Goal: Find specific page/section: Find specific page/section

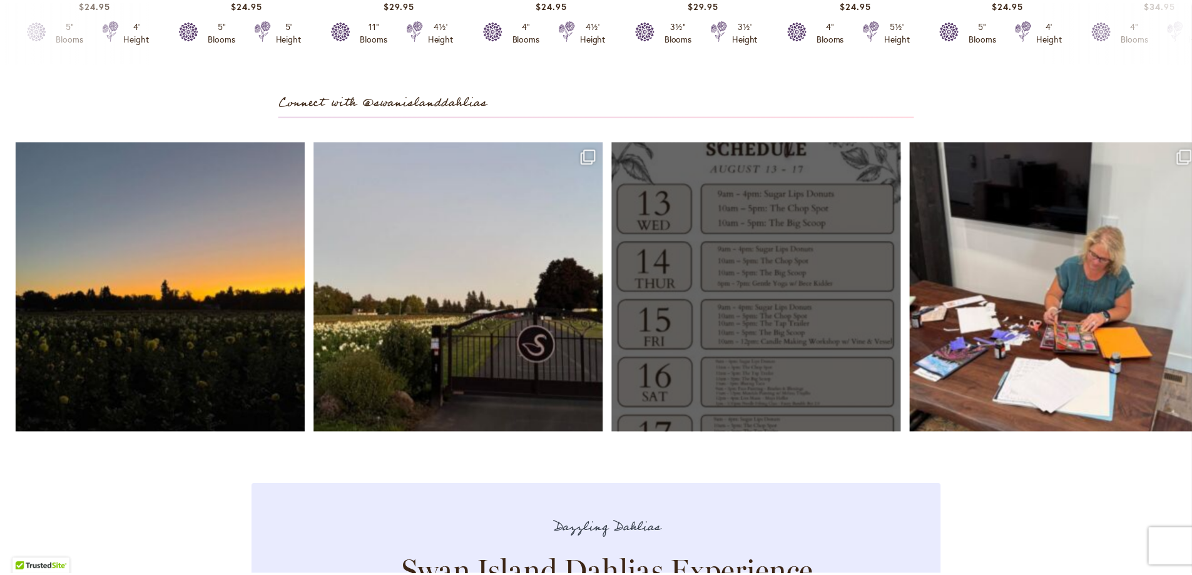
scroll to position [3631, 0]
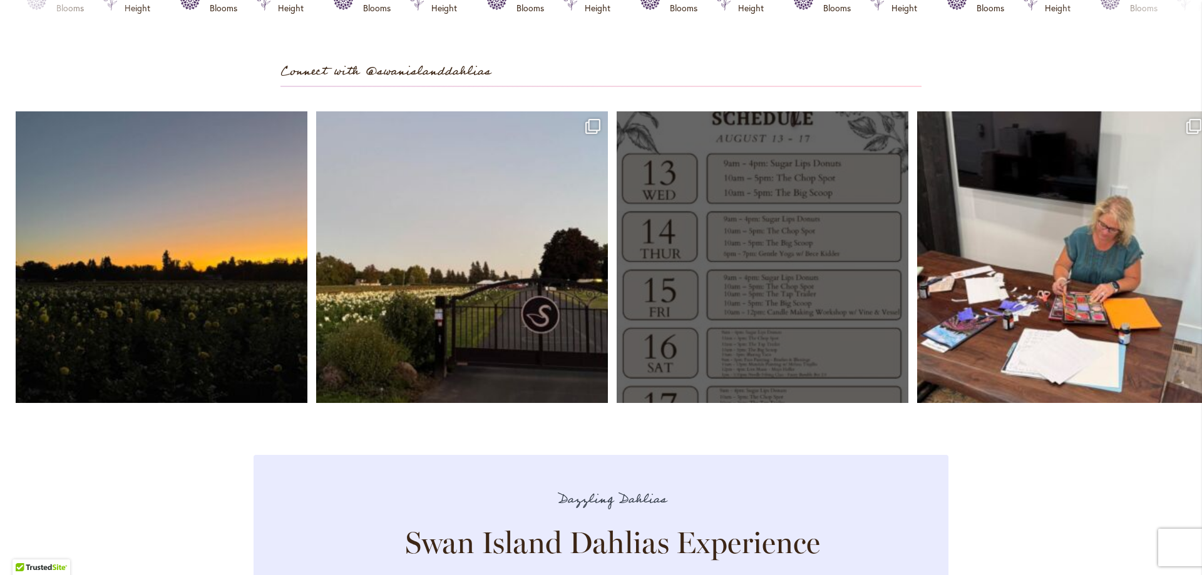
click at [804, 367] on link "Open" at bounding box center [763, 257] width 292 height 292
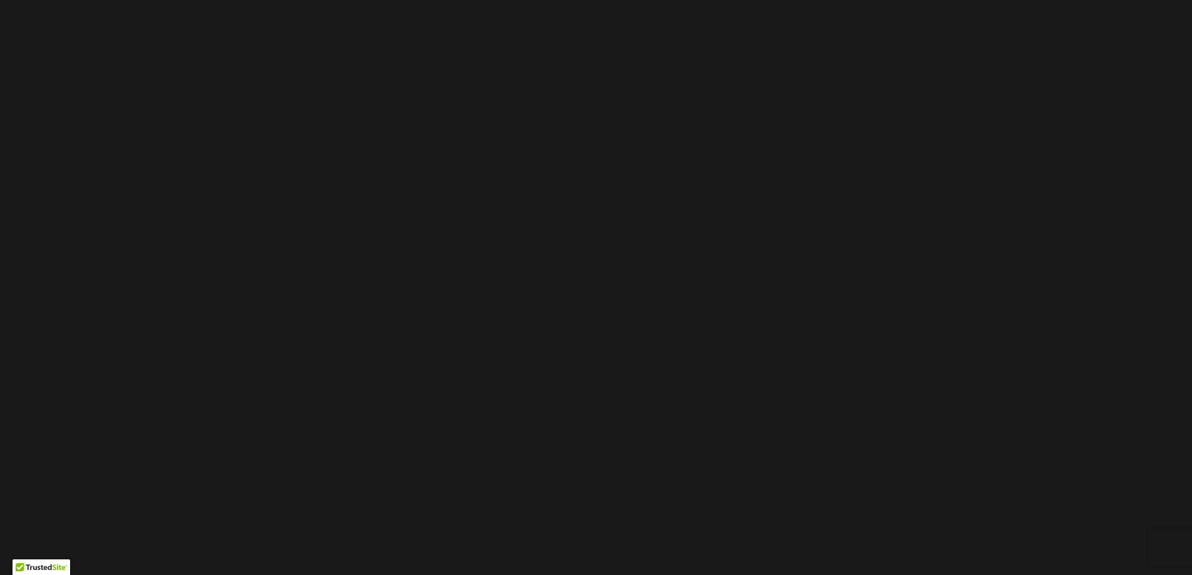
scroll to position [125, 0]
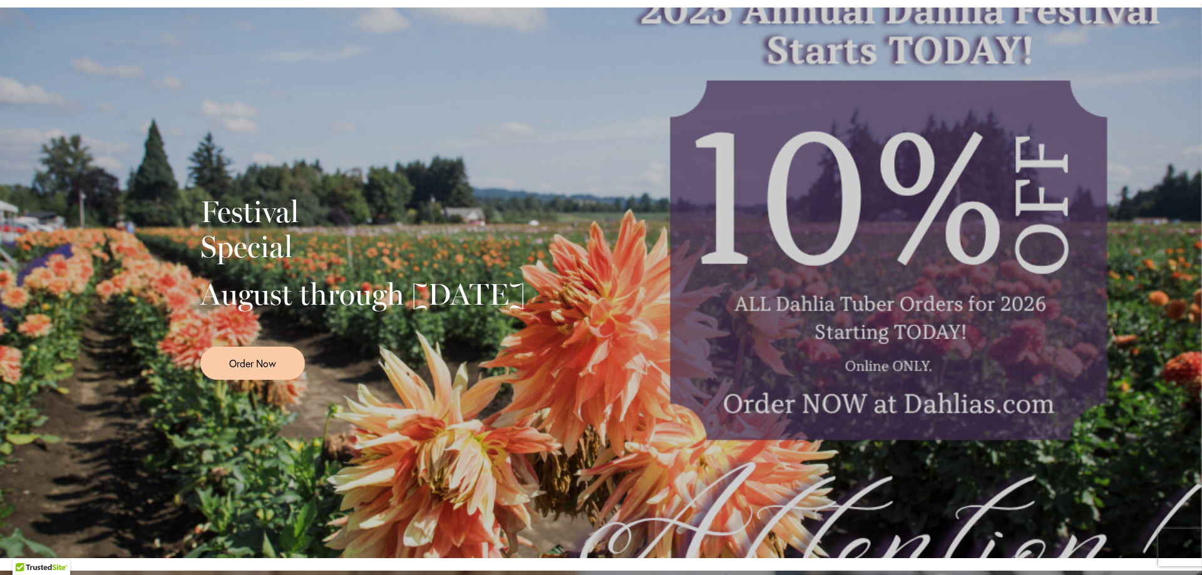
scroll to position [63, 0]
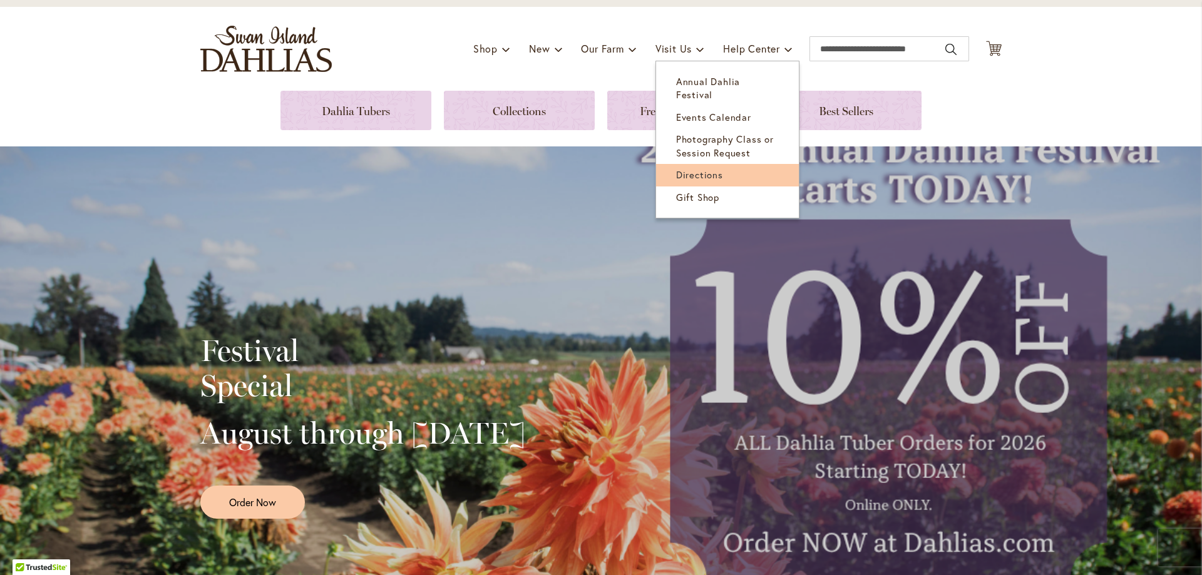
click at [690, 168] on span "Directions" at bounding box center [699, 174] width 47 height 13
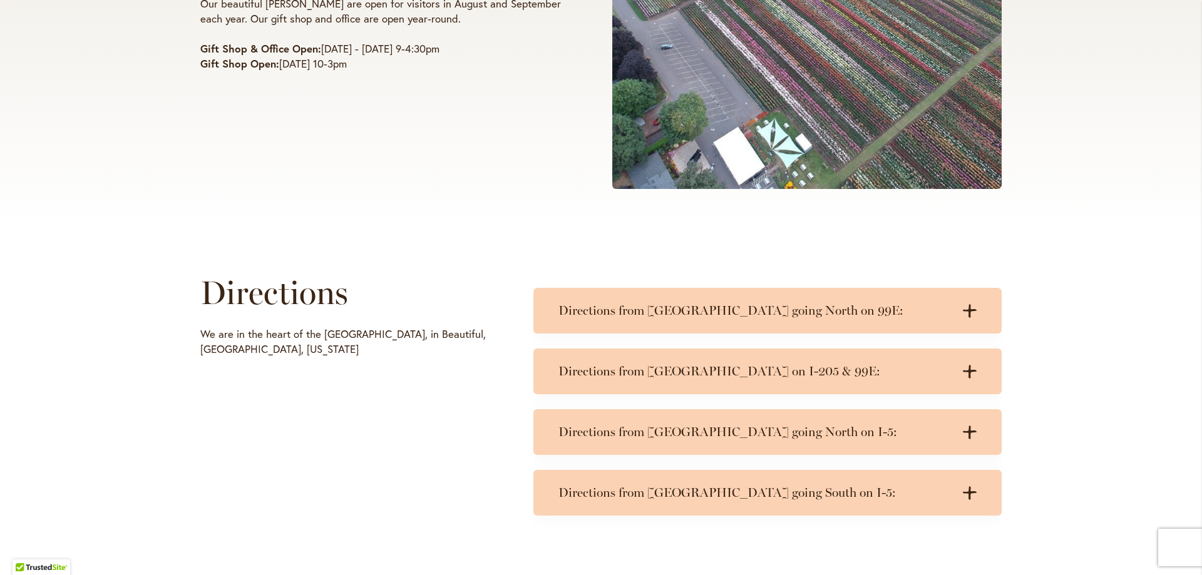
scroll to position [501, 0]
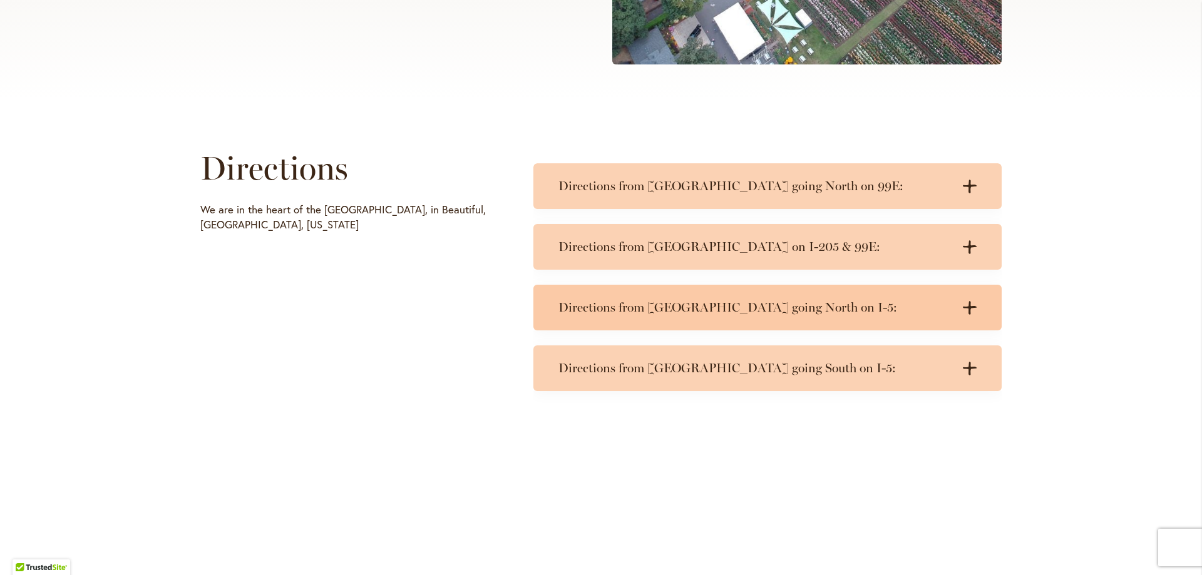
click at [965, 305] on icon at bounding box center [970, 307] width 14 height 13
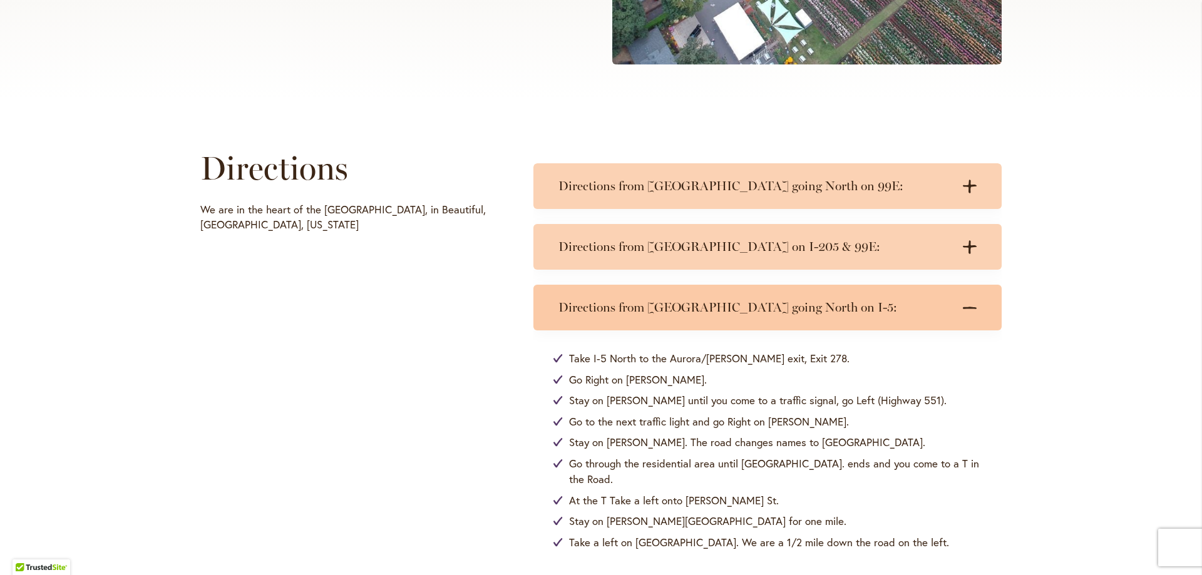
click at [966, 305] on icon ".cls-1 { fill: #3c2616; stroke-width: 0px; }" at bounding box center [970, 308] width 14 height 14
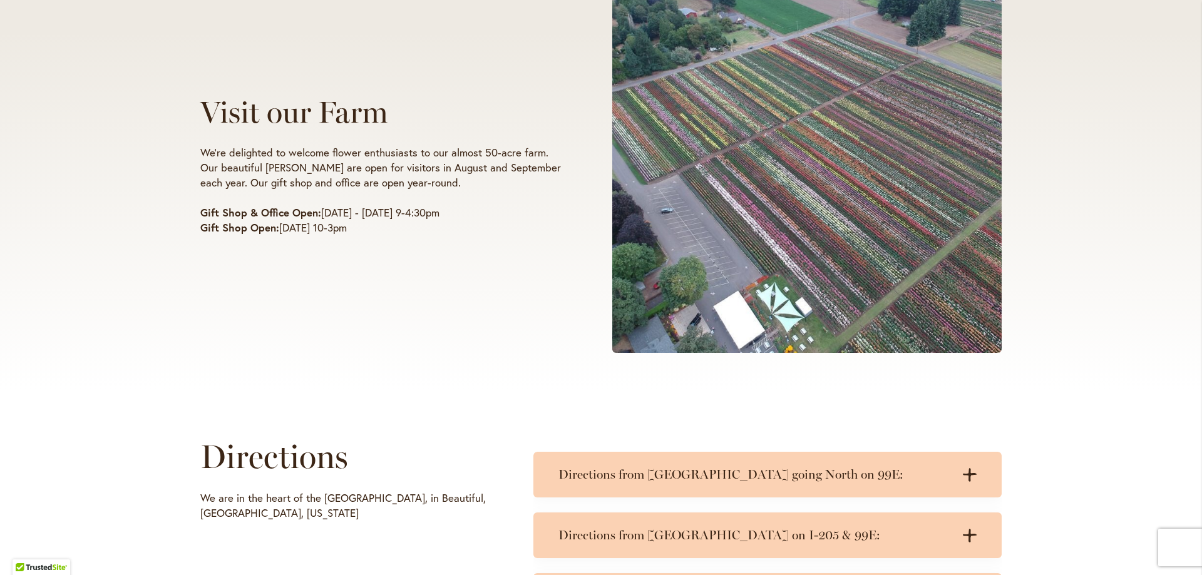
scroll to position [63, 0]
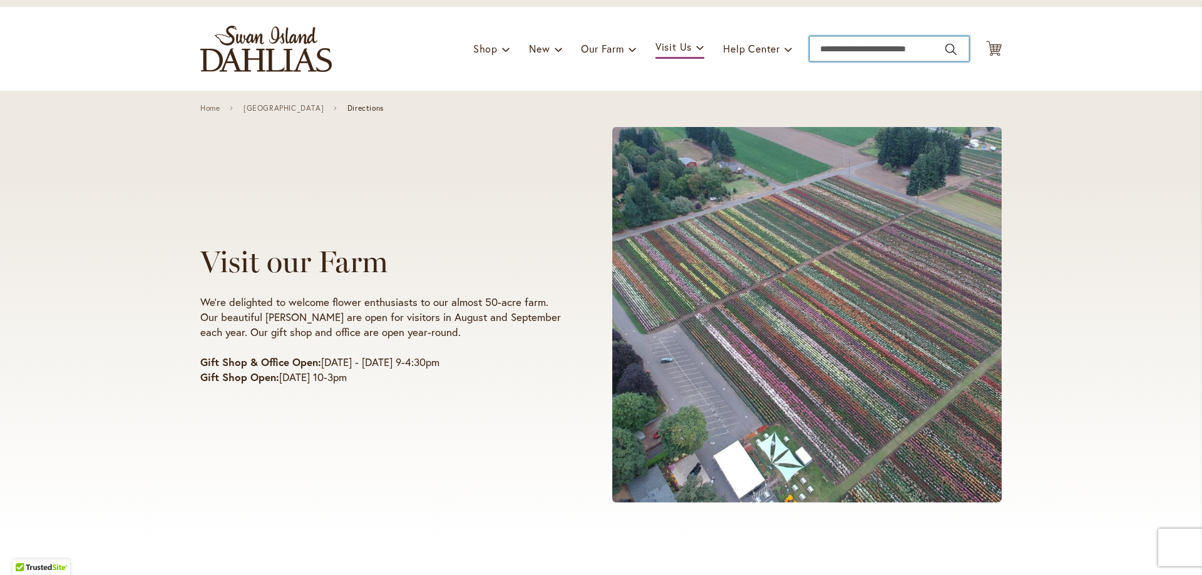
click at [924, 49] on input "Search" at bounding box center [889, 48] width 160 height 25
click at [948, 47] on button "Search" at bounding box center [950, 49] width 11 height 20
type input "********"
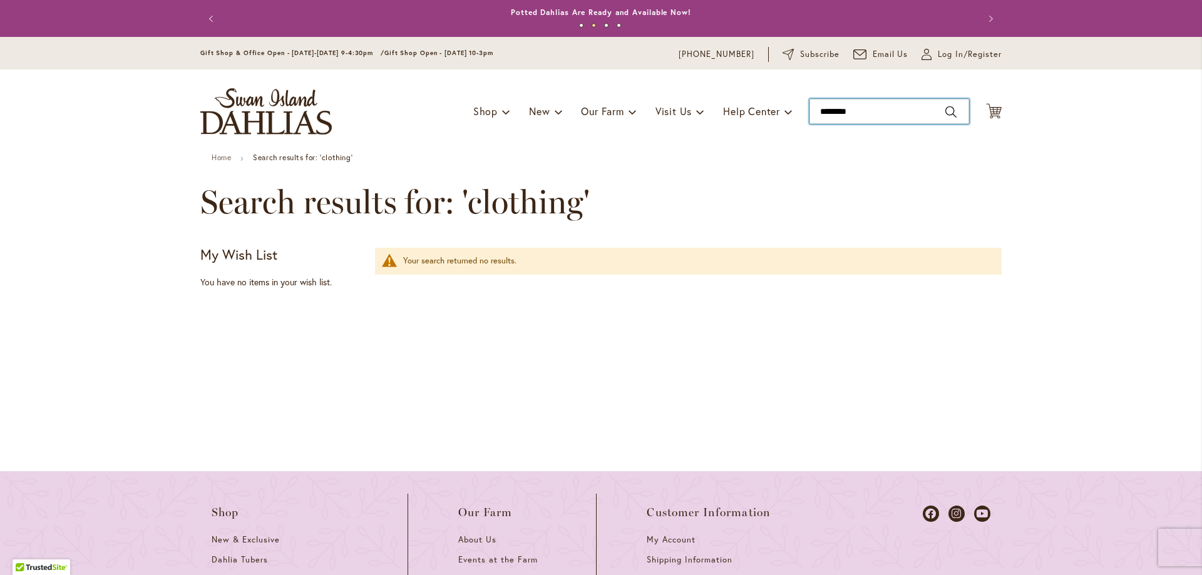
click at [854, 112] on input "********" at bounding box center [889, 111] width 160 height 25
type input "*"
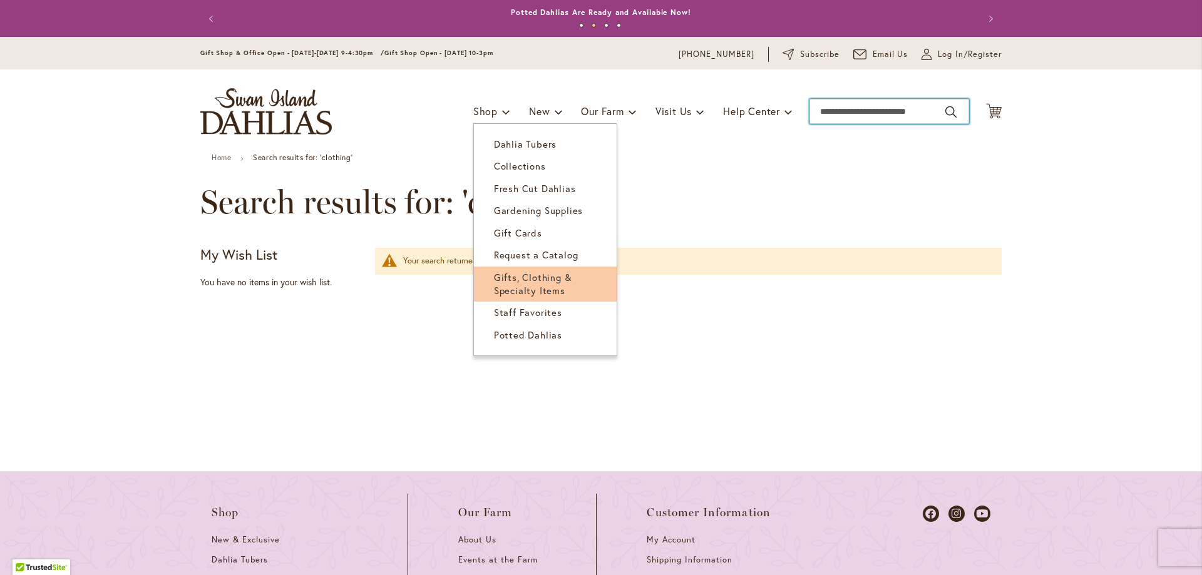
click at [528, 281] on span "Gifts, Clothing & Specialty Items" at bounding box center [533, 284] width 78 height 26
